Goal: Information Seeking & Learning: Learn about a topic

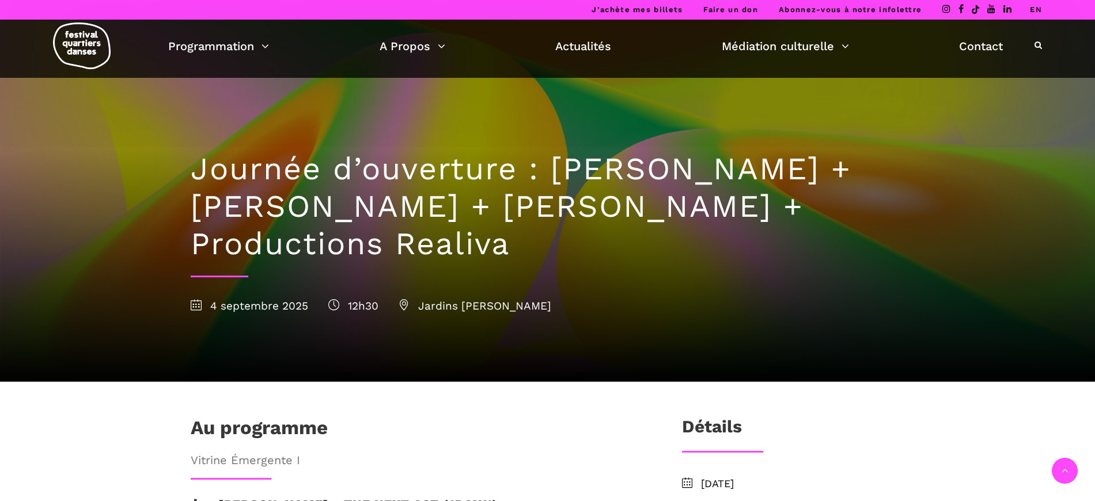
scroll to position [288, 0]
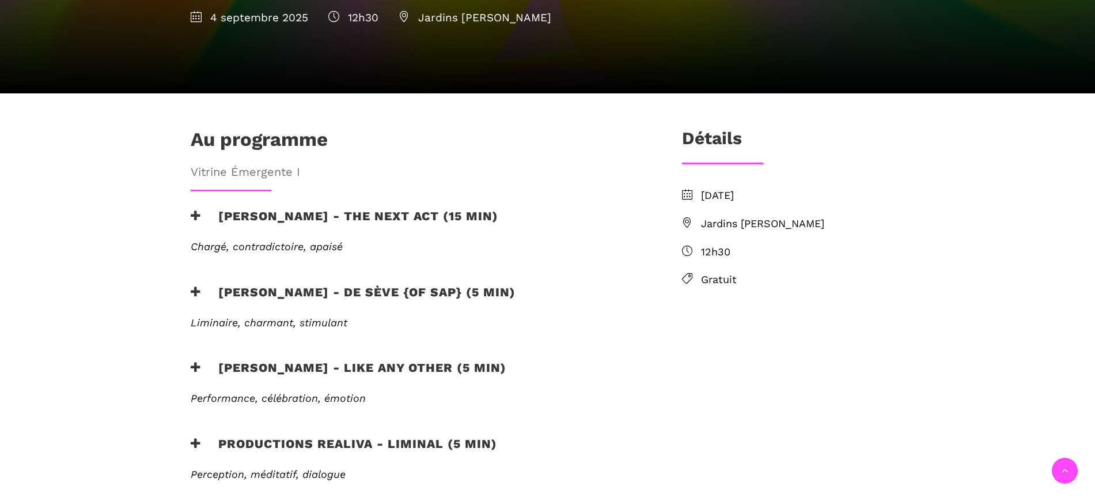
click at [283, 209] on h3 "[PERSON_NAME] - the next act (15 min)" at bounding box center [345, 223] width 308 height 29
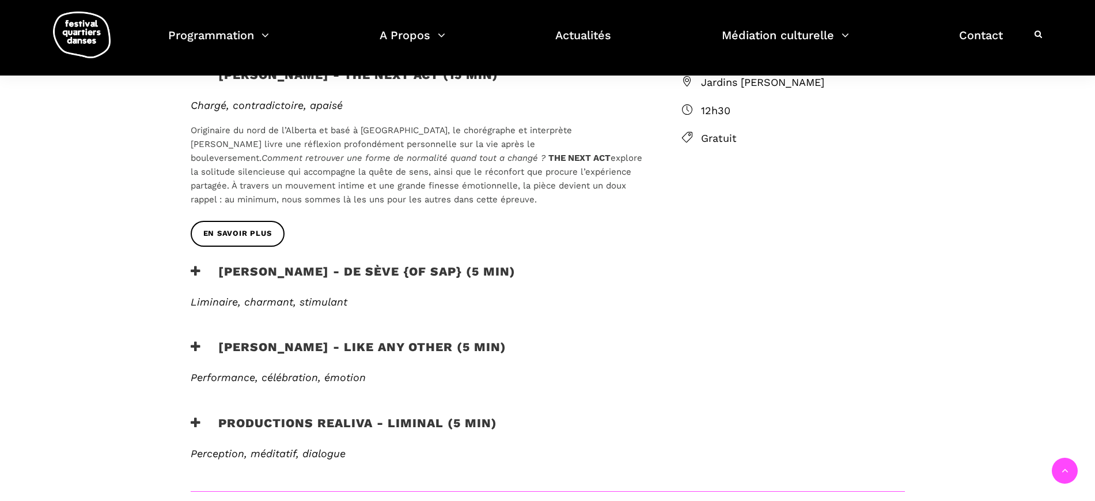
scroll to position [432, 0]
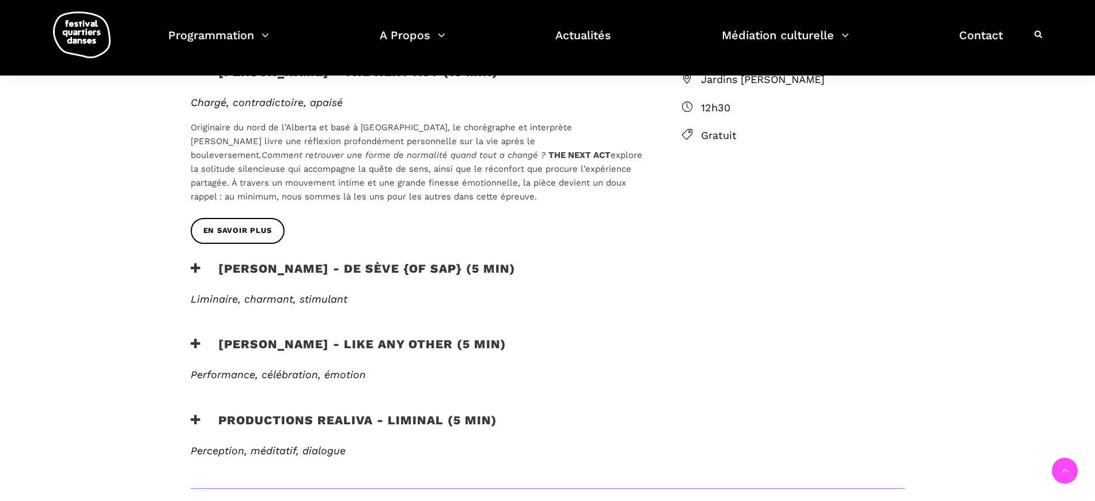
click at [426, 412] on h3 "Productions Realiva - Liminal (5 min)" at bounding box center [344, 426] width 306 height 29
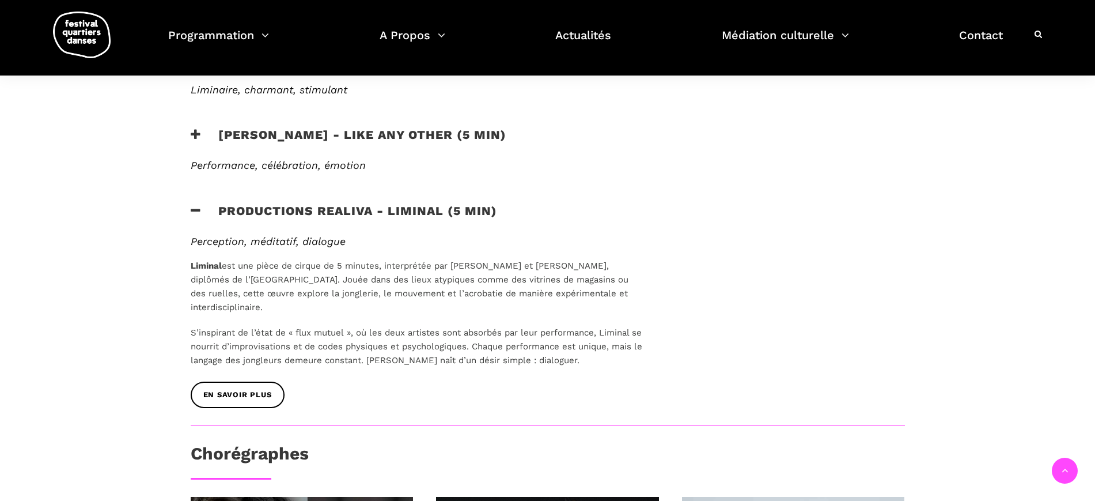
scroll to position [648, 0]
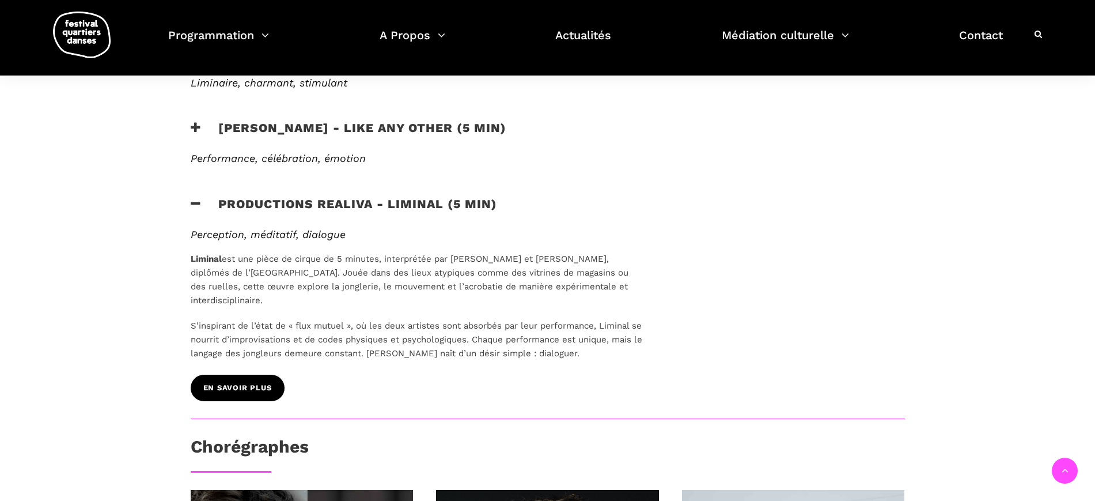
click at [251, 382] on span "EN SAVOIR PLUS" at bounding box center [237, 388] width 69 height 12
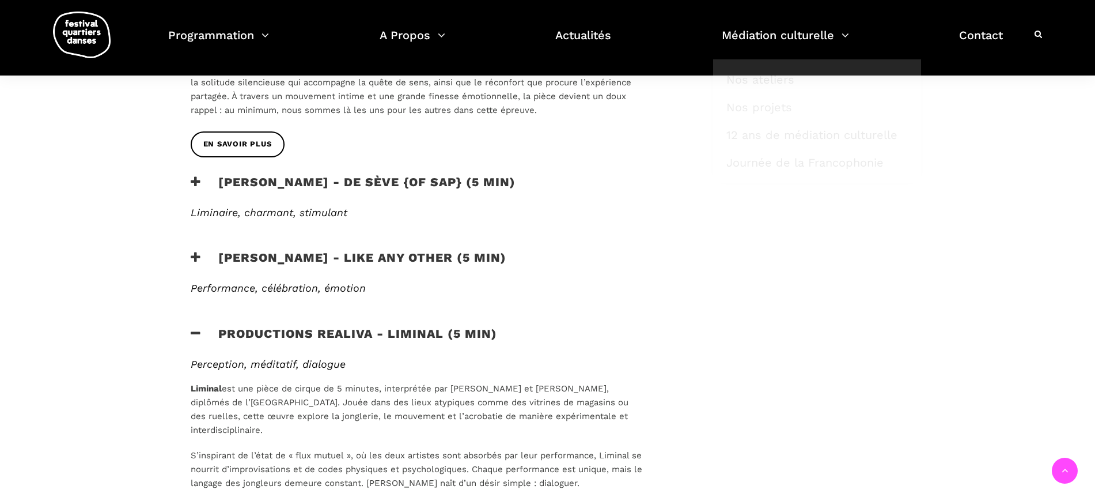
scroll to position [504, 0]
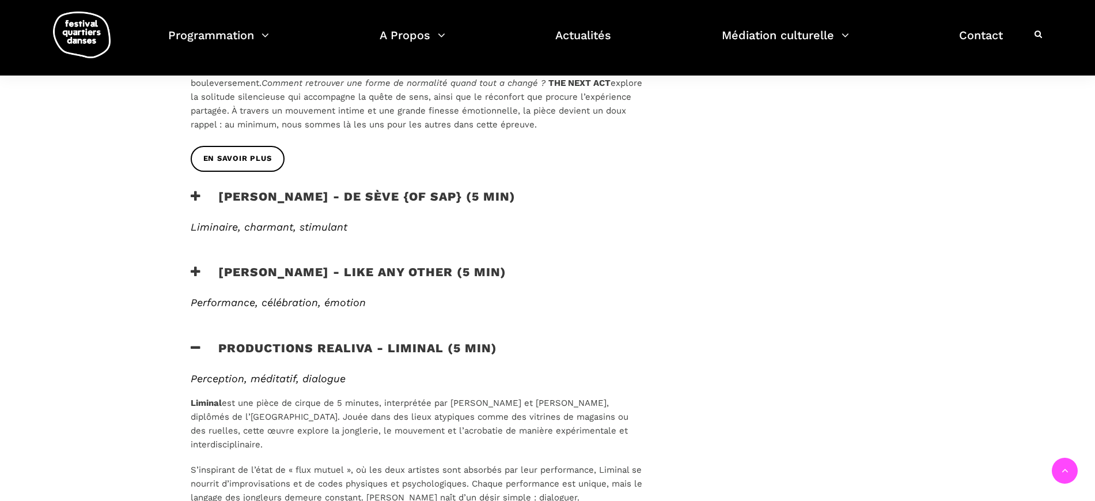
click at [330, 189] on h3 "[PERSON_NAME] - de sève {of sap} (5 min)" at bounding box center [353, 203] width 325 height 29
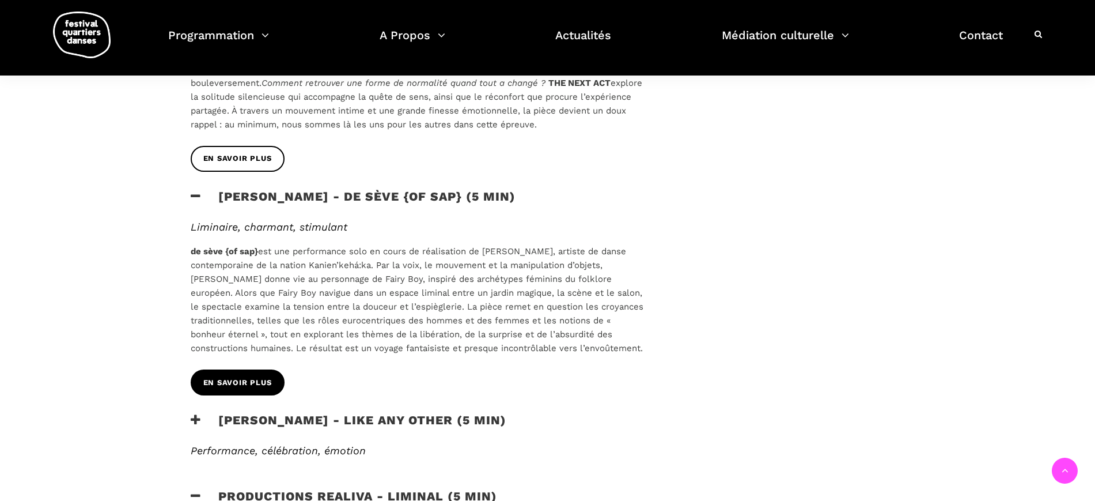
click at [241, 369] on link "EN SAVOIR PLUS" at bounding box center [238, 382] width 94 height 26
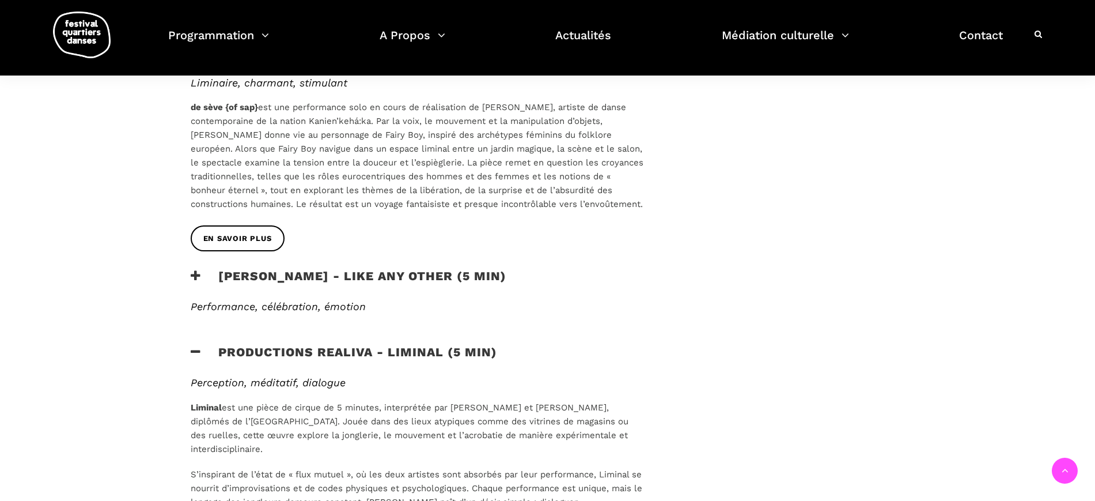
click at [320, 268] on h3 "[PERSON_NAME] - Like any other (5 min)" at bounding box center [349, 282] width 316 height 29
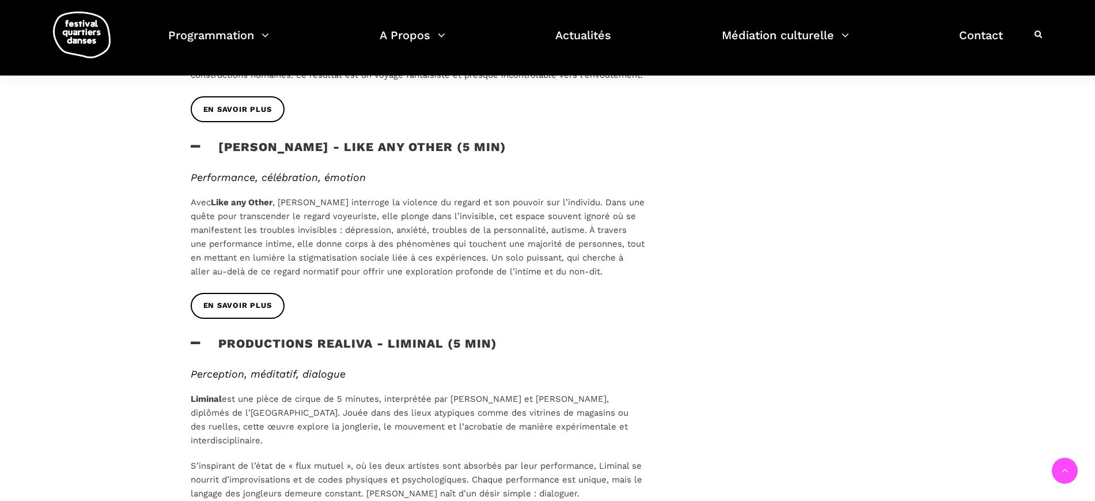
scroll to position [792, 0]
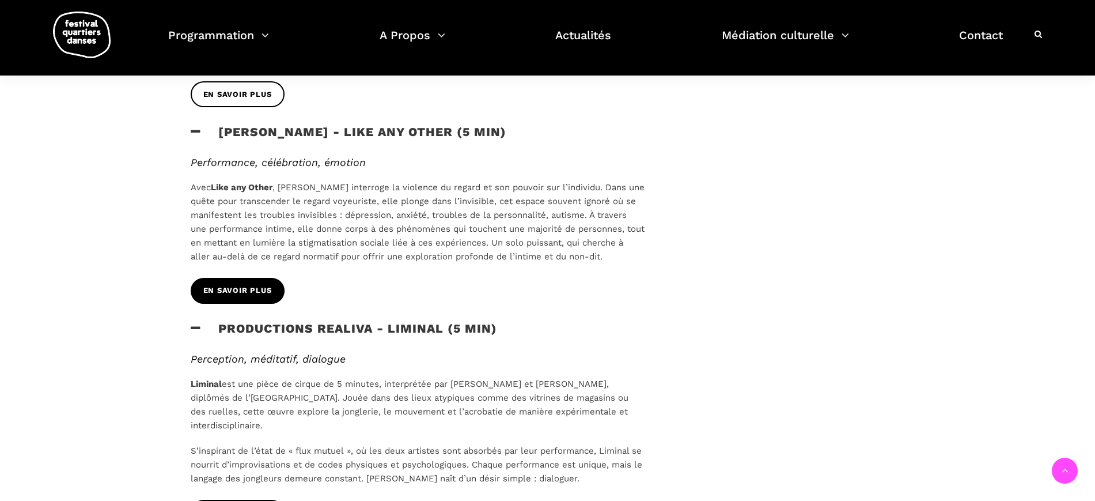
click at [239, 285] on span "EN SAVOIR PLUS" at bounding box center [237, 291] width 69 height 12
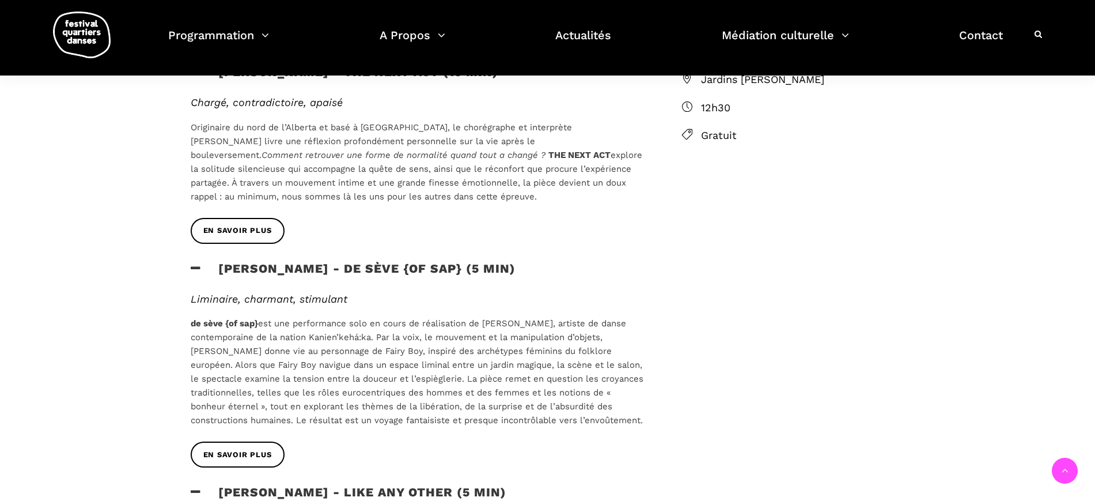
scroll to position [216, 0]
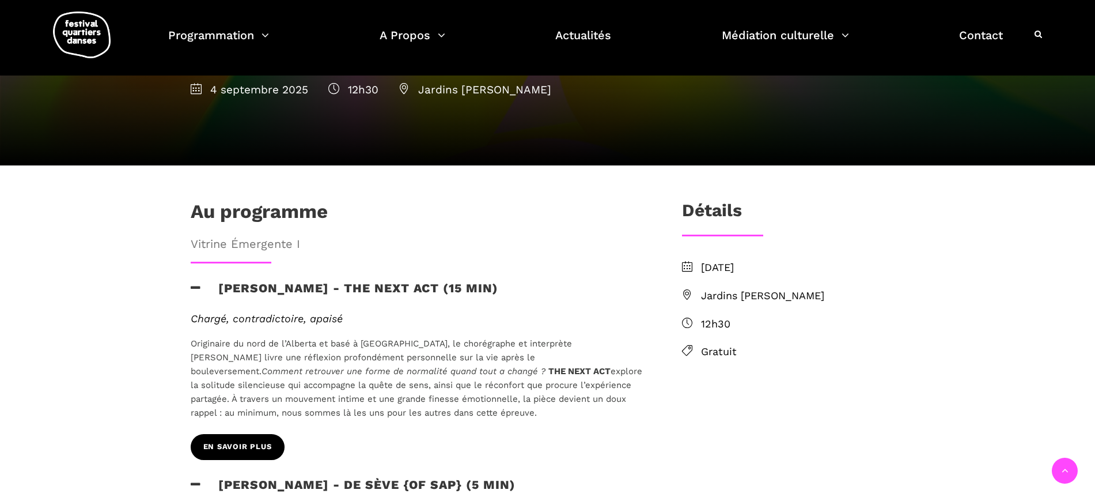
click at [217, 434] on link "EN SAVOIR PLUS" at bounding box center [238, 447] width 94 height 26
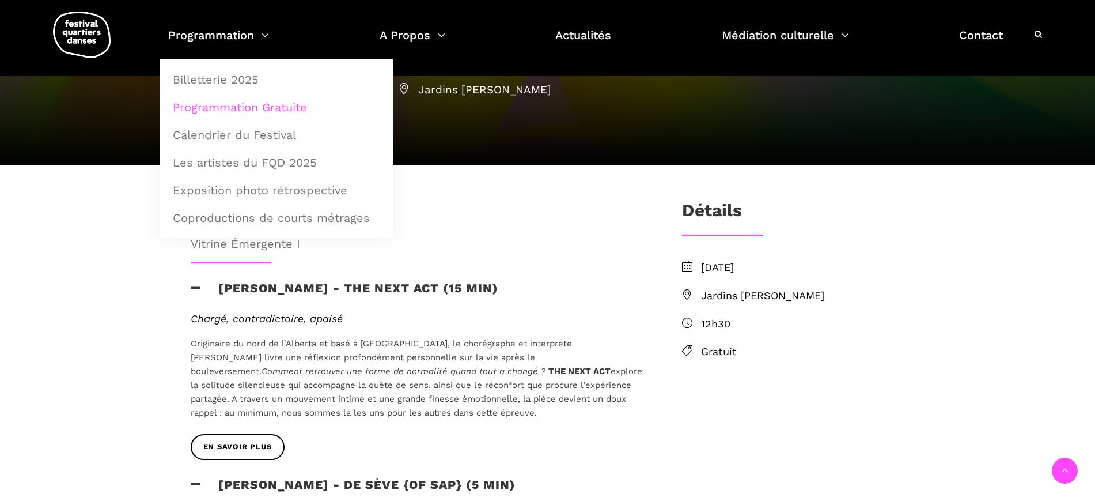
click at [248, 105] on link "Programmation Gratuite" at bounding box center [276, 107] width 221 height 27
